Goal: Transaction & Acquisition: Purchase product/service

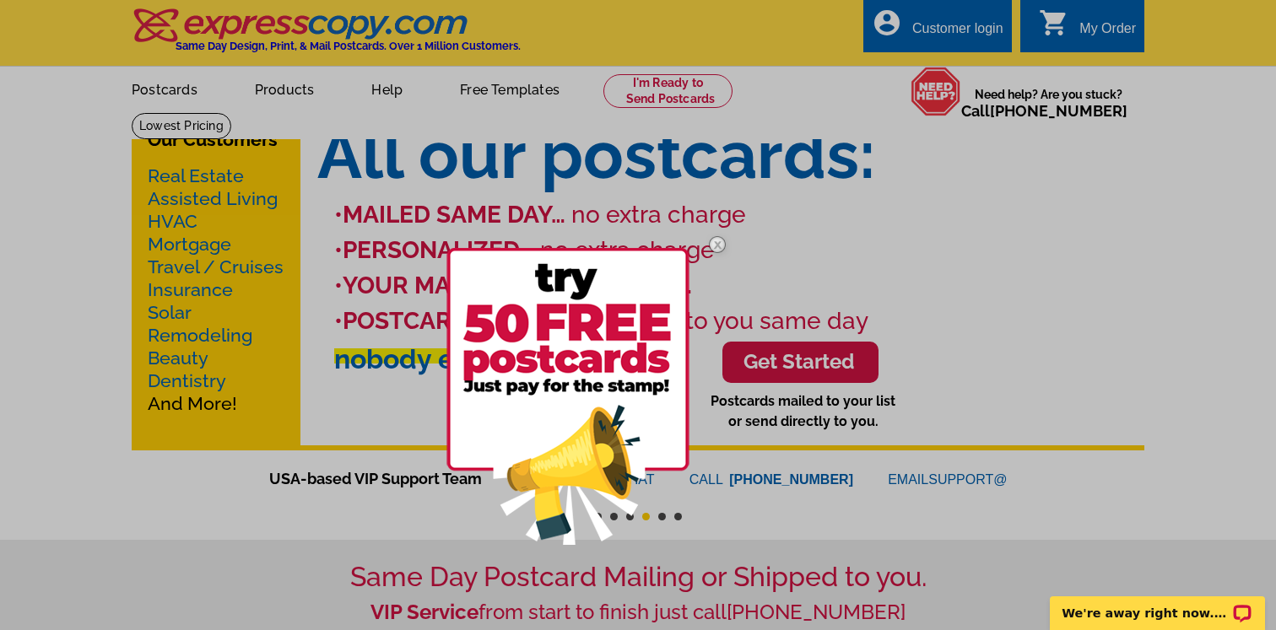
click at [579, 328] on img at bounding box center [567, 396] width 243 height 297
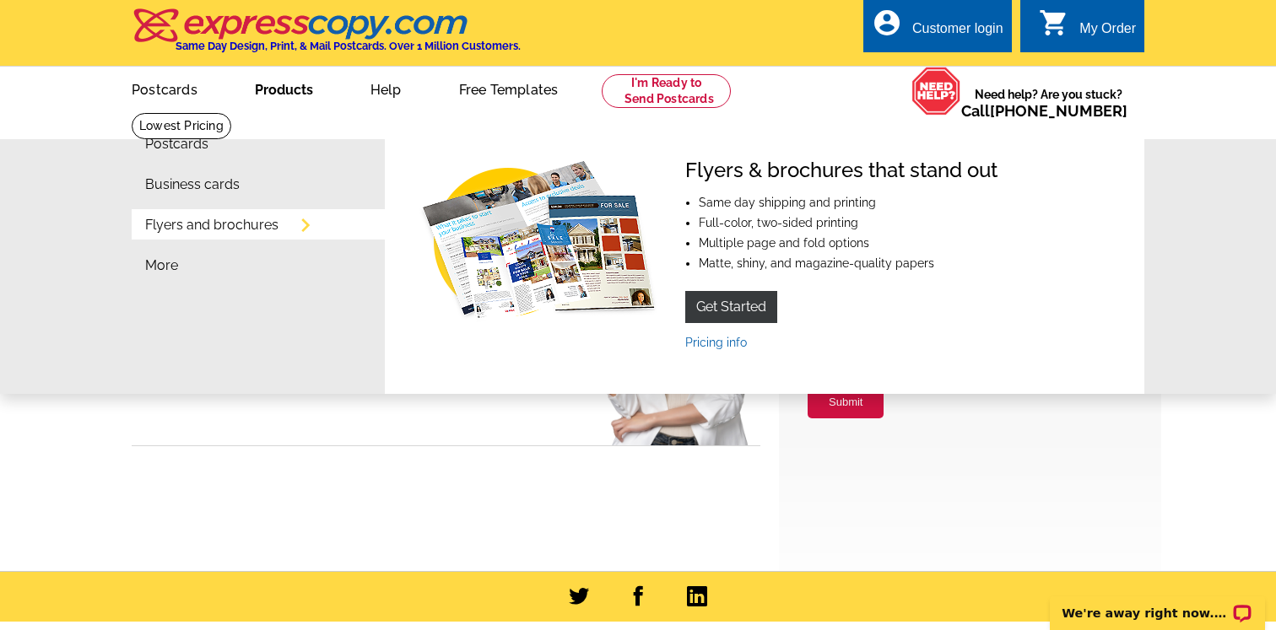
click at [305, 97] on link "Products" at bounding box center [284, 88] width 112 height 40
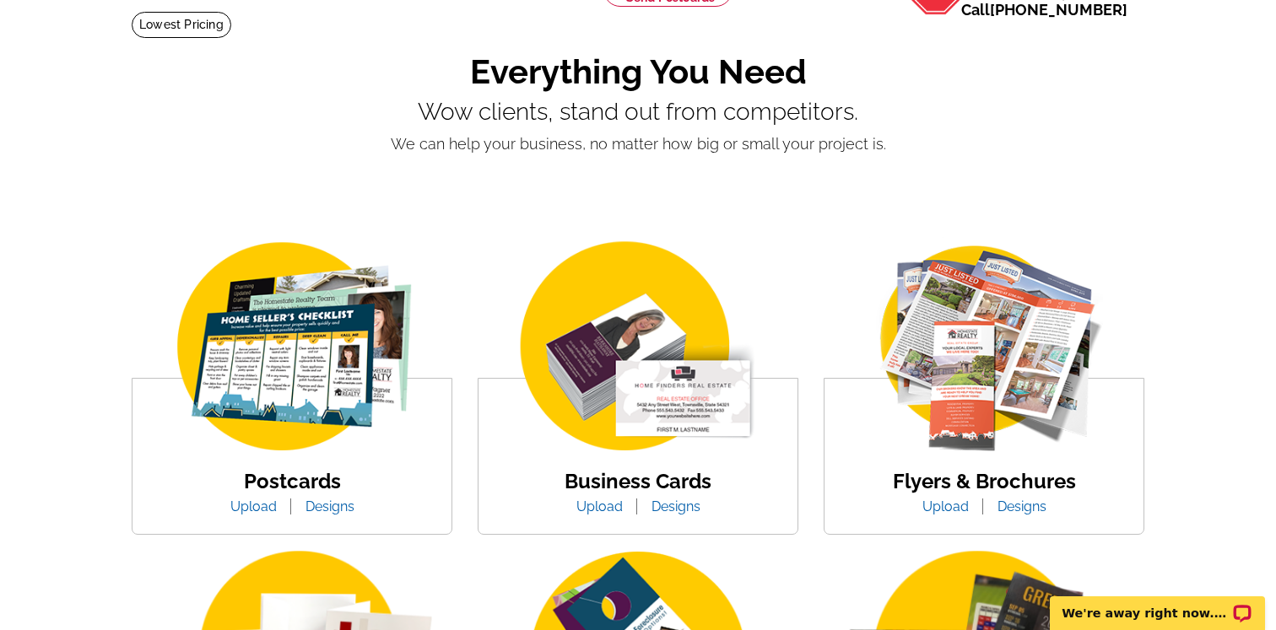
scroll to position [105, 0]
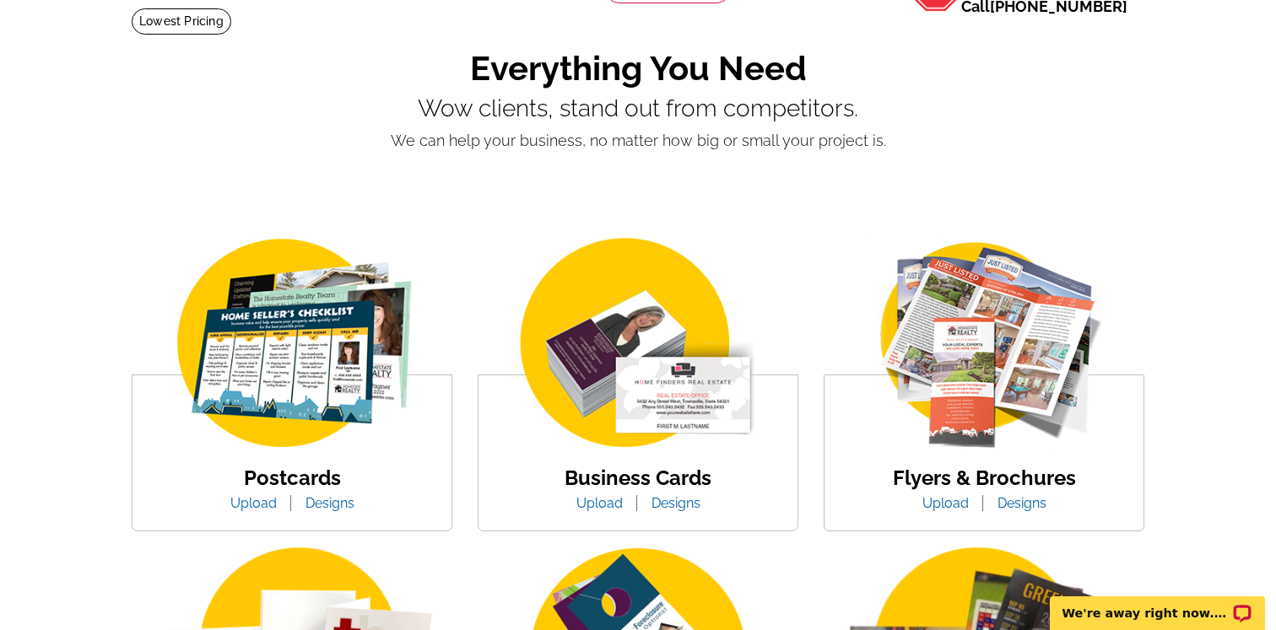
click at [319, 373] on img at bounding box center [292, 345] width 287 height 222
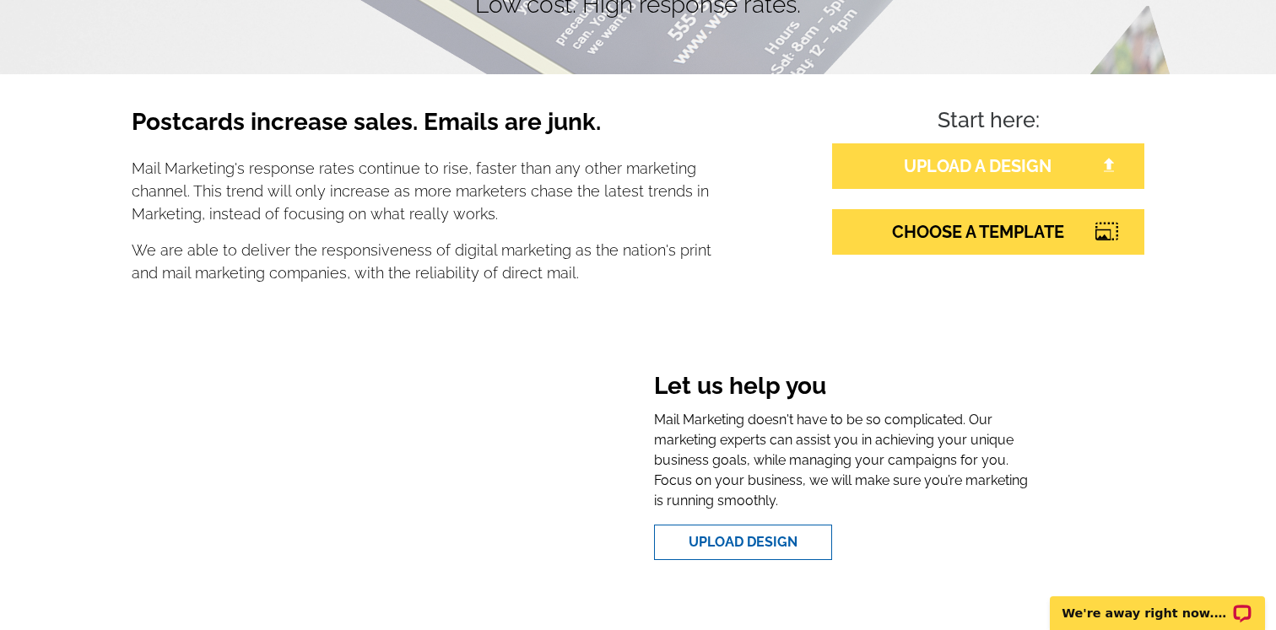
scroll to position [228, 0]
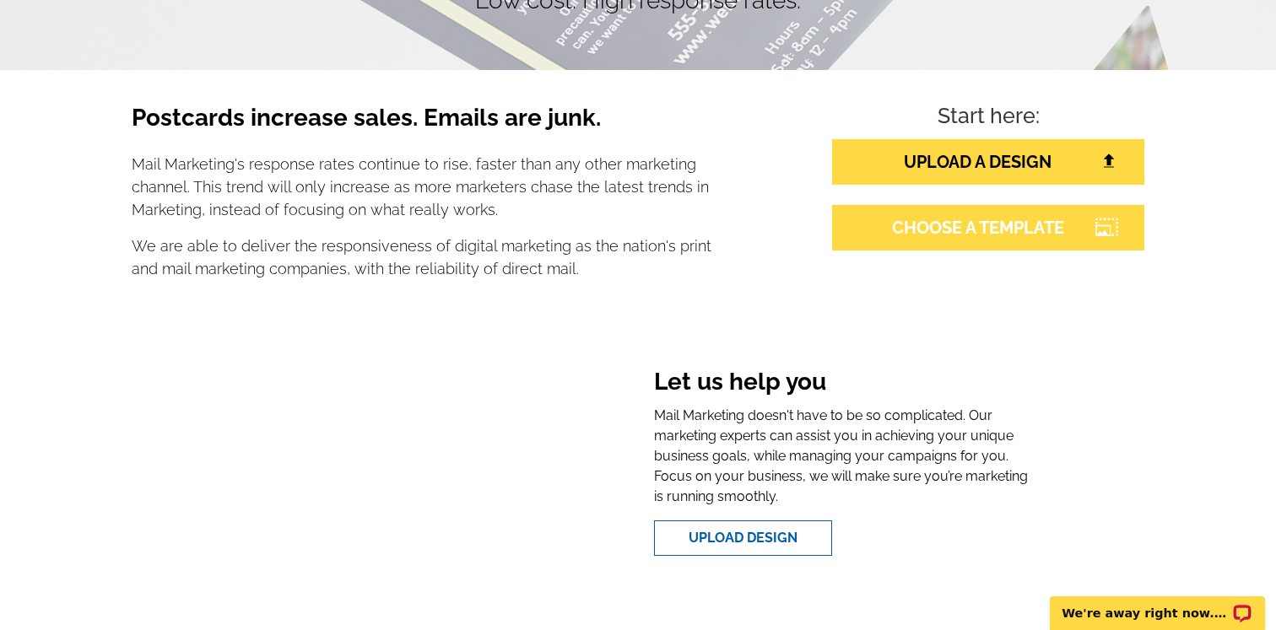
click at [1008, 237] on link "CHOOSE A TEMPLATE" at bounding box center [988, 228] width 312 height 46
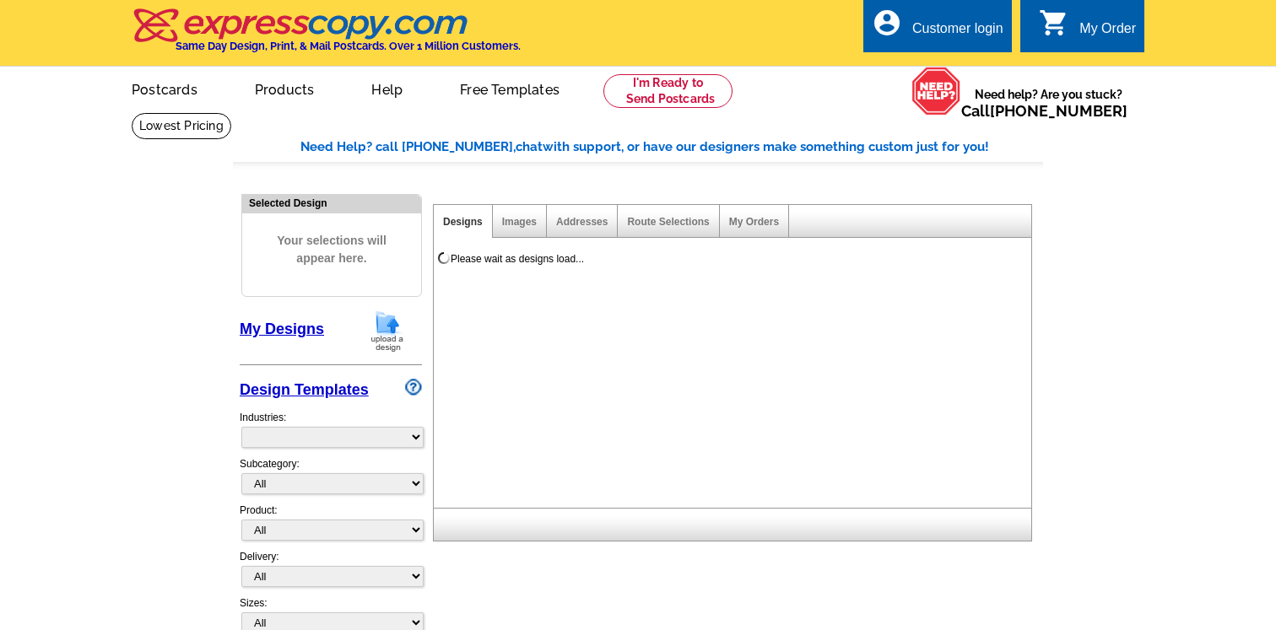
select select "785"
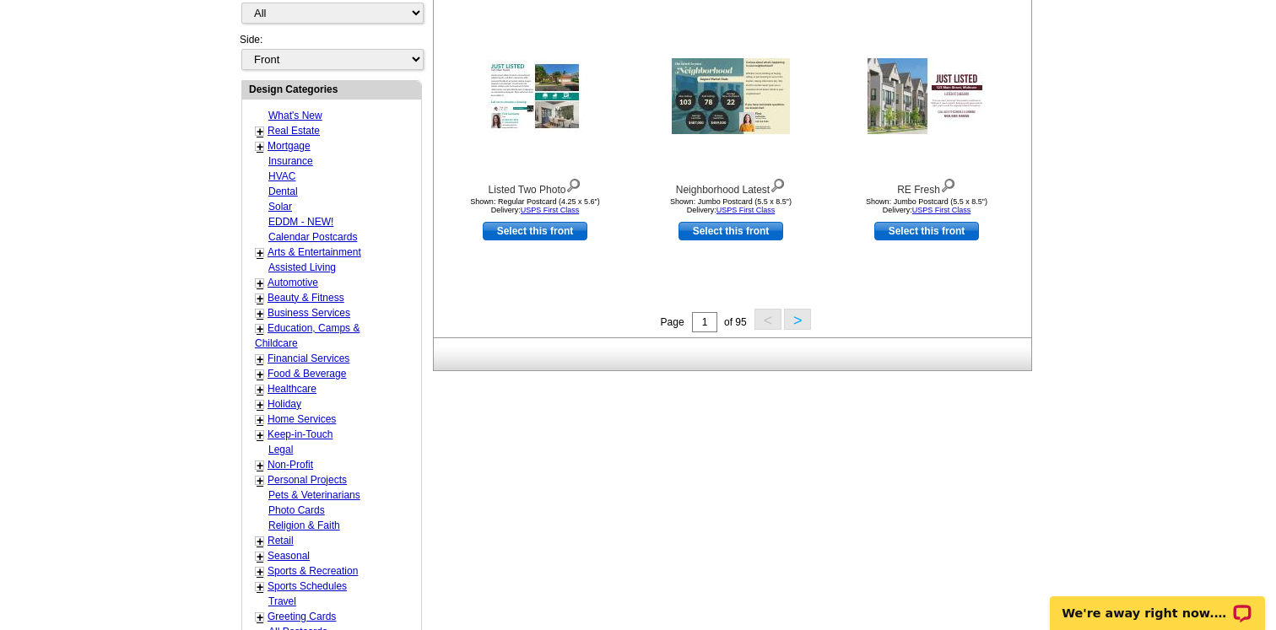
scroll to position [595, 0]
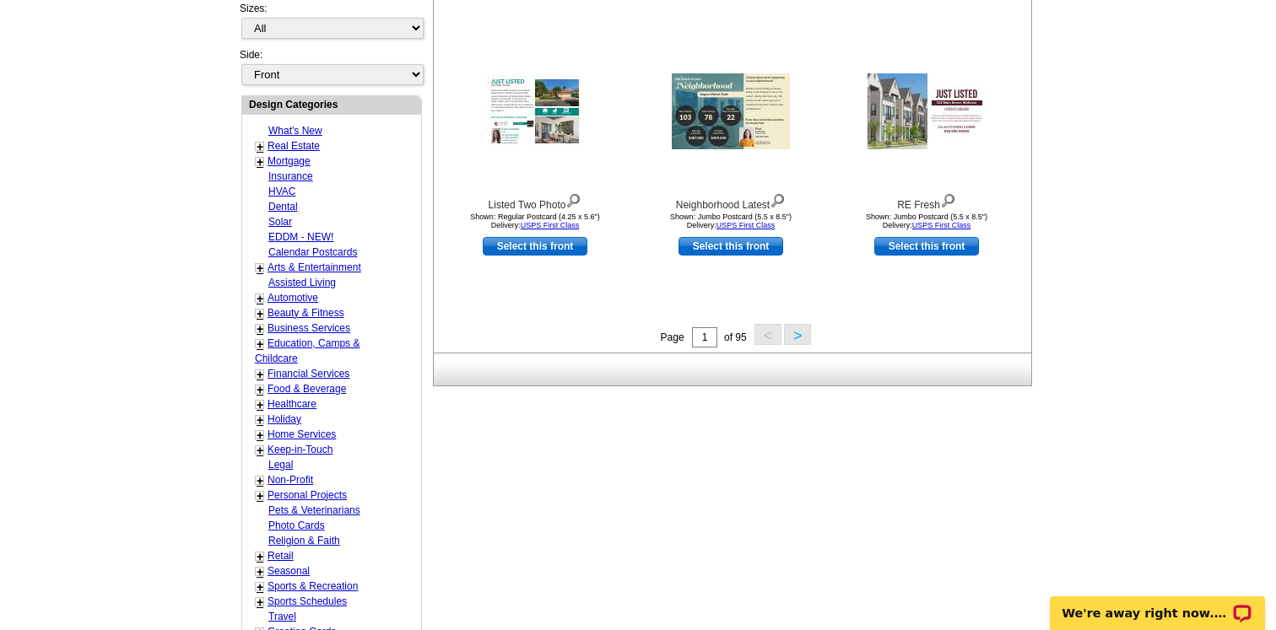
click at [290, 146] on link "Real Estate" at bounding box center [294, 146] width 52 height 12
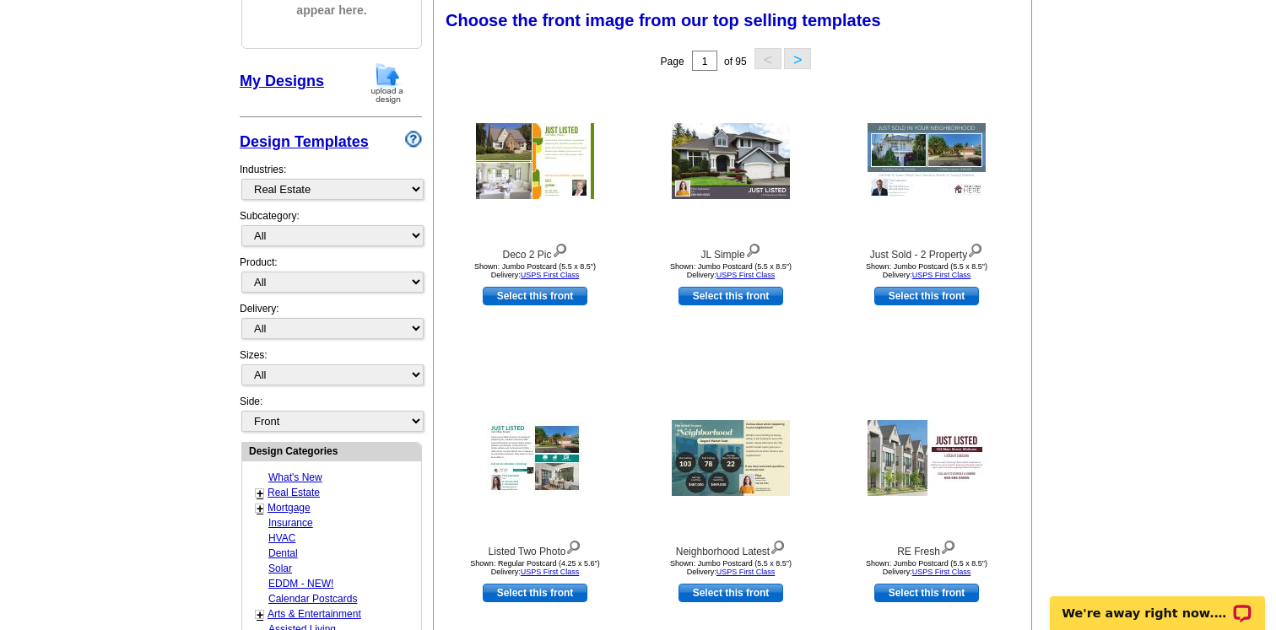
scroll to position [277, 0]
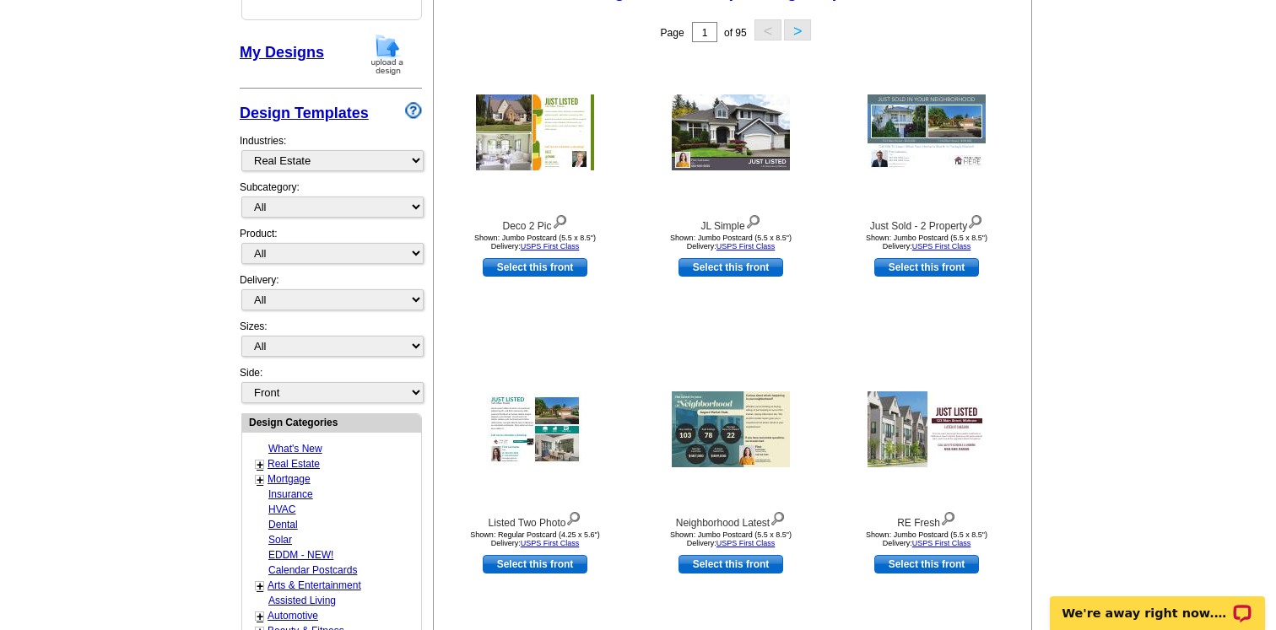
click at [261, 463] on link "+" at bounding box center [260, 465] width 7 height 14
click at [305, 485] on link "Market Report" at bounding box center [289, 479] width 37 height 12
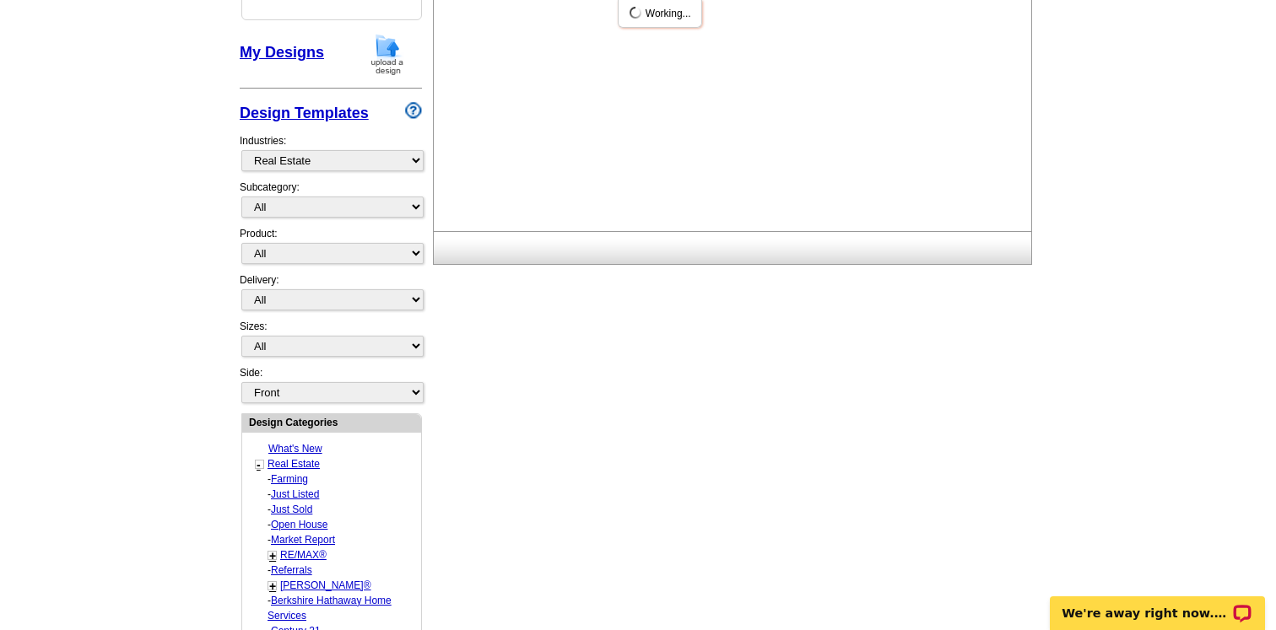
select select "791"
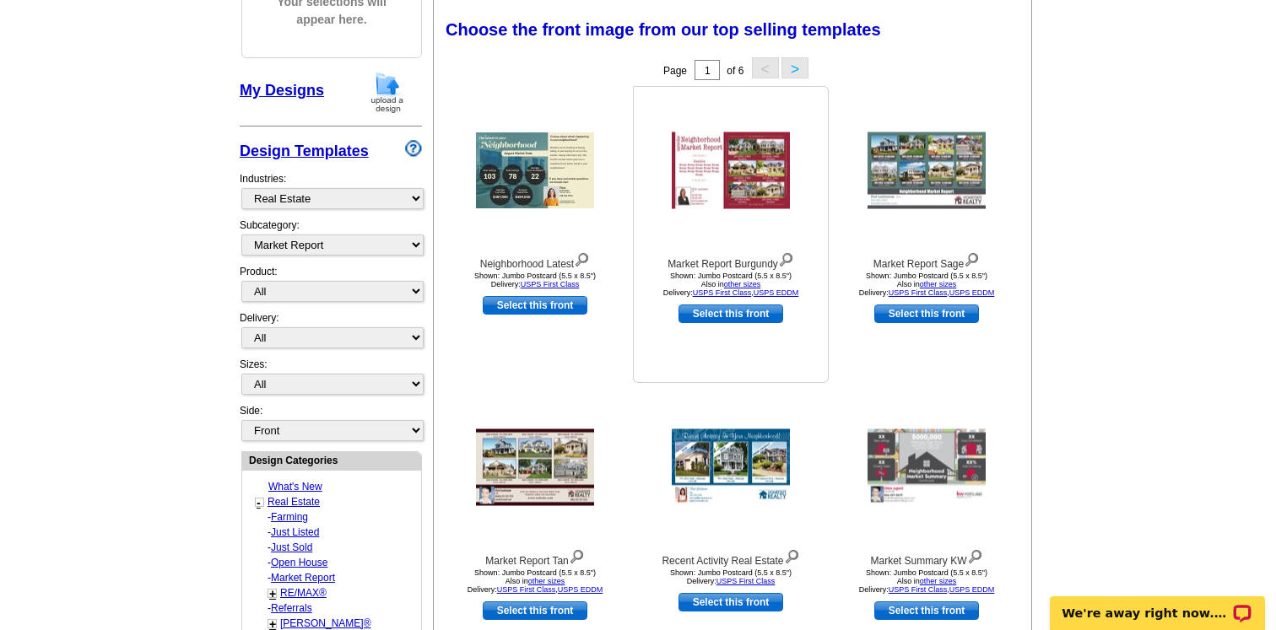
scroll to position [240, 0]
click at [527, 168] on img at bounding box center [535, 170] width 118 height 76
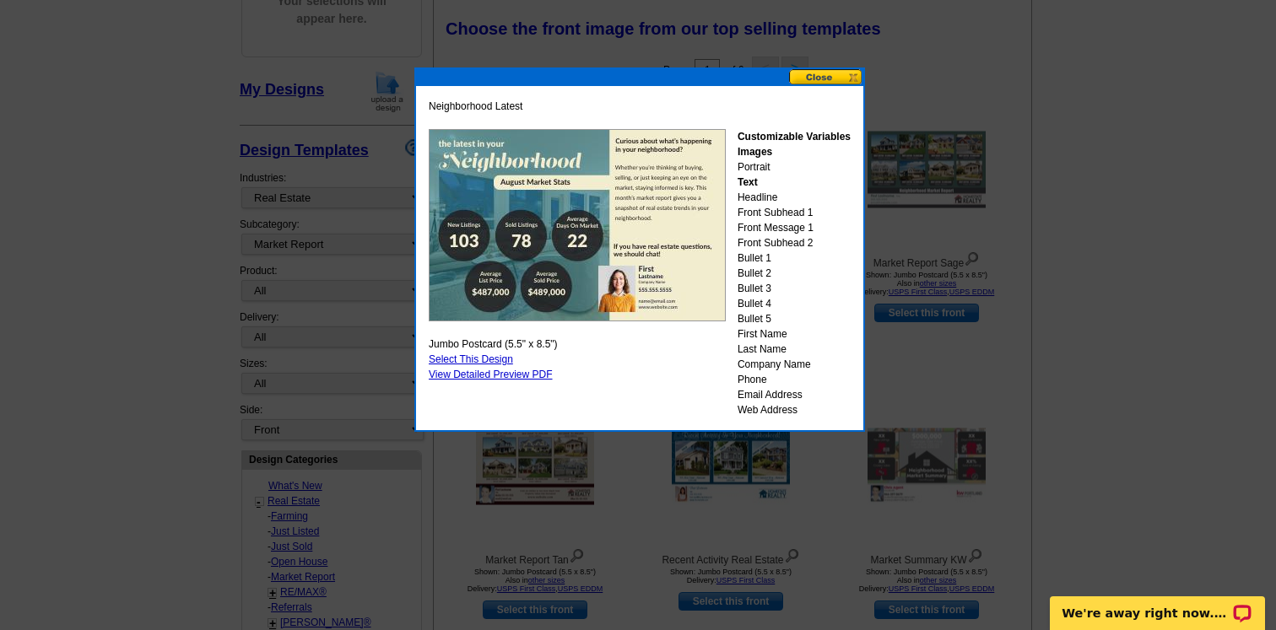
click at [629, 206] on img at bounding box center [577, 225] width 297 height 192
click at [511, 377] on link "View Detailed Preview PDF" at bounding box center [491, 375] width 124 height 12
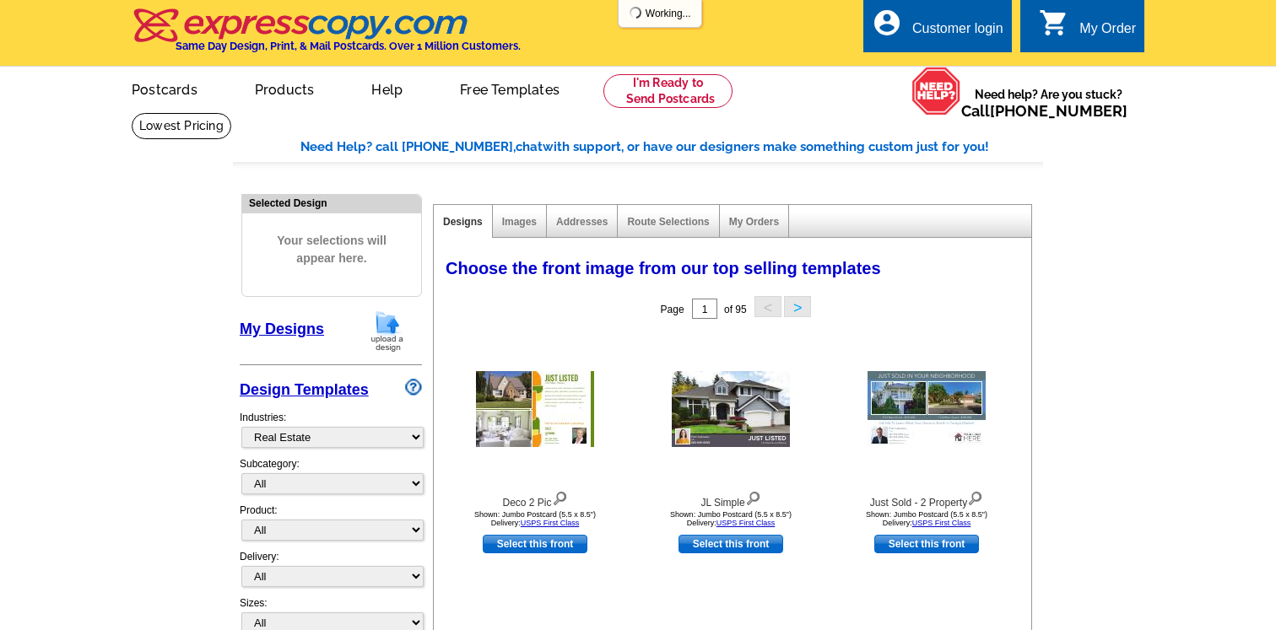
select select "785"
